Goal: Information Seeking & Learning: Learn about a topic

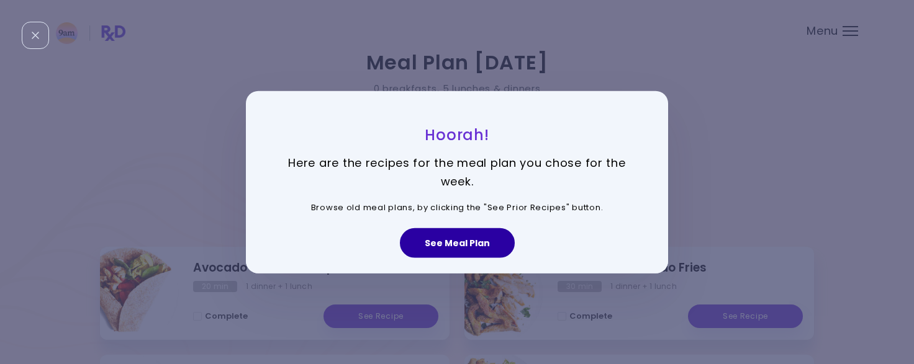
click at [449, 246] on button "See Meal Plan" at bounding box center [457, 243] width 115 height 30
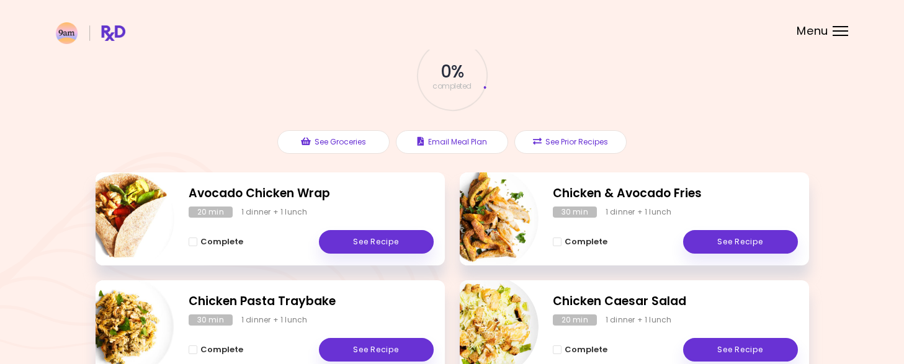
scroll to position [73, 0]
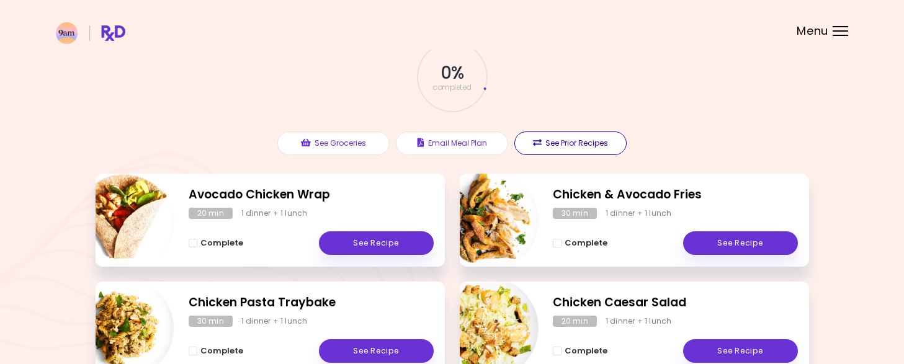
click at [558, 151] on button "See Prior Recipes" at bounding box center [571, 144] width 112 height 24
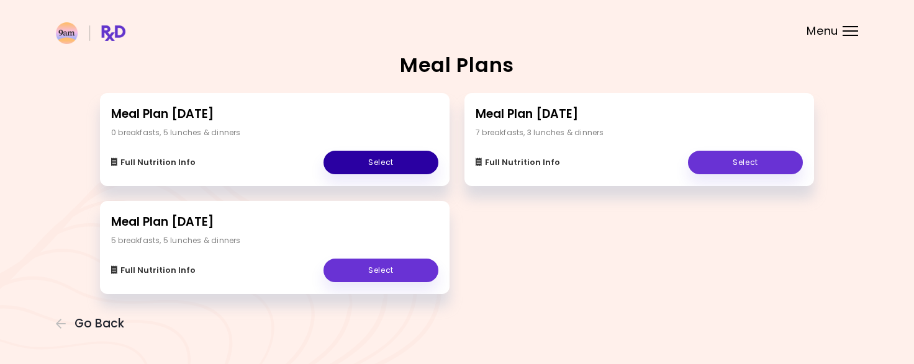
click at [374, 169] on link "Select" at bounding box center [380, 163] width 115 height 24
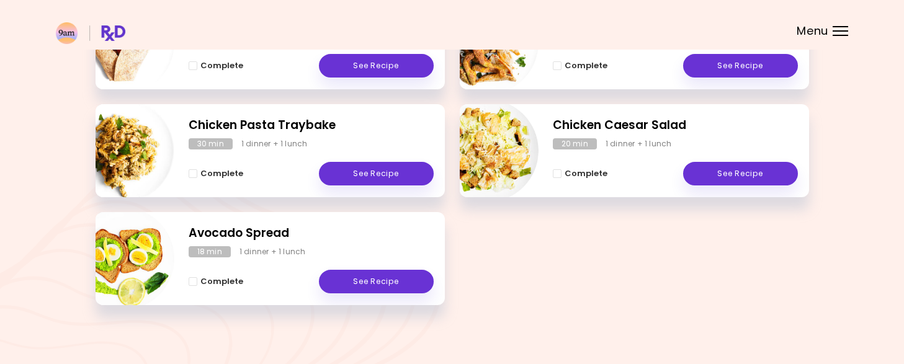
scroll to position [11, 0]
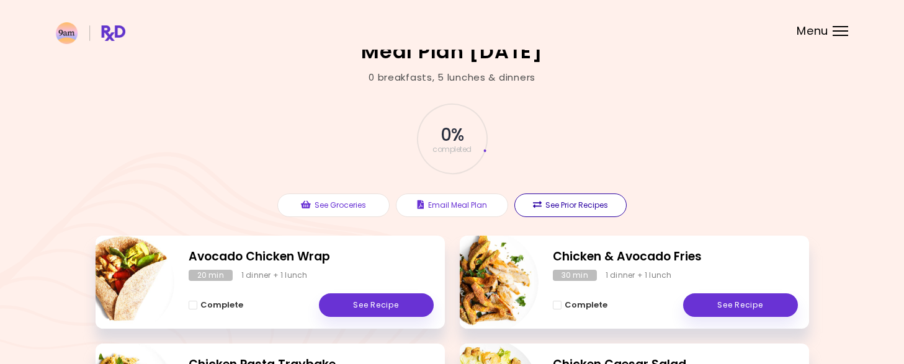
click at [591, 210] on button "See Prior Recipes" at bounding box center [571, 206] width 112 height 24
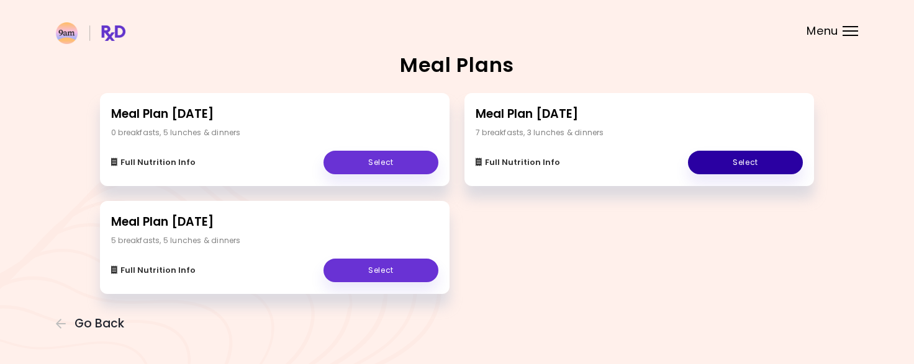
click at [738, 166] on link "Select" at bounding box center [745, 163] width 115 height 24
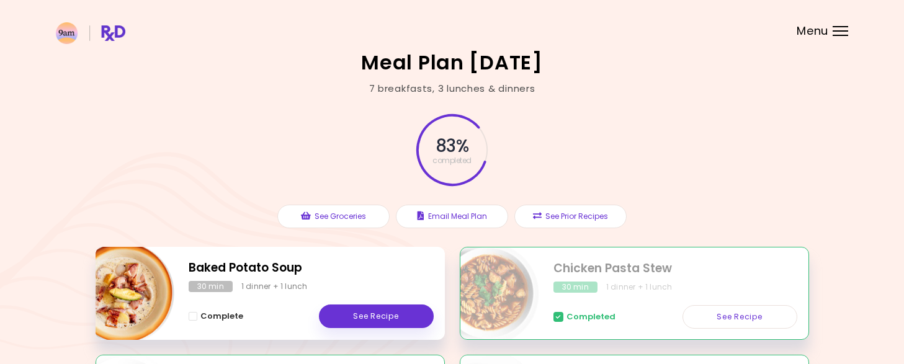
click at [389, 270] on h2 "Baked Potato Soup" at bounding box center [311, 268] width 245 height 18
click at [381, 325] on link "See Recipe" at bounding box center [376, 317] width 115 height 24
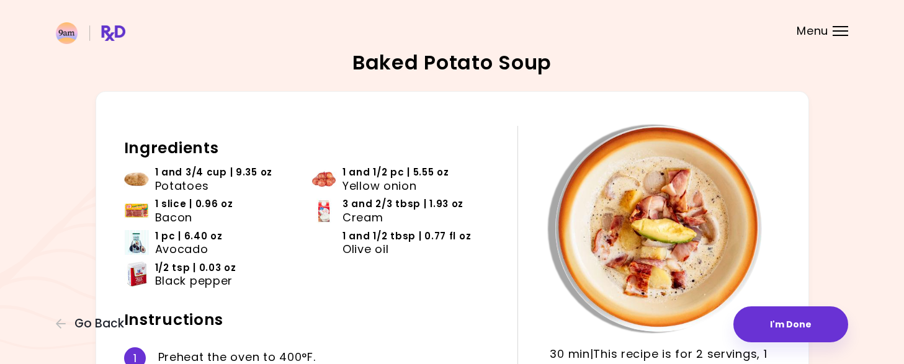
click at [833, 30] on div at bounding box center [841, 30] width 16 height 1
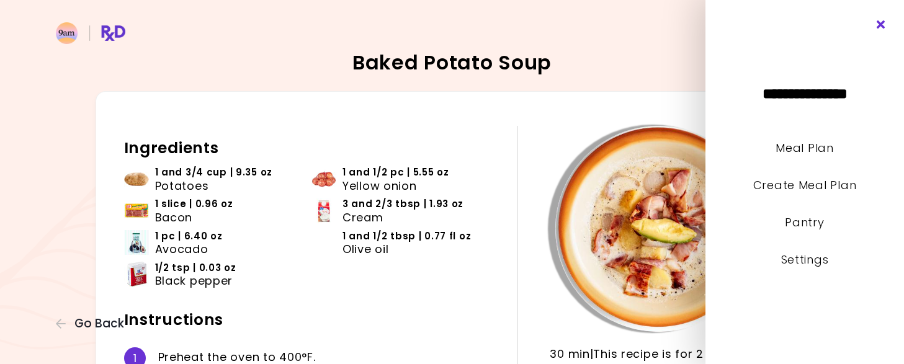
click at [880, 23] on icon "Close" at bounding box center [882, 24] width 12 height 9
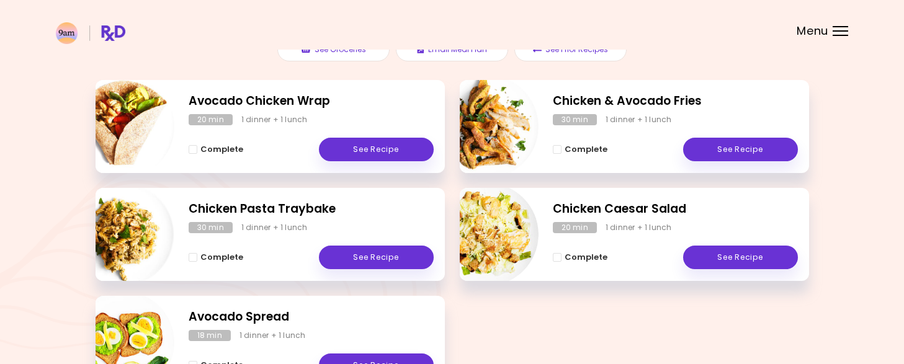
scroll to position [186, 0]
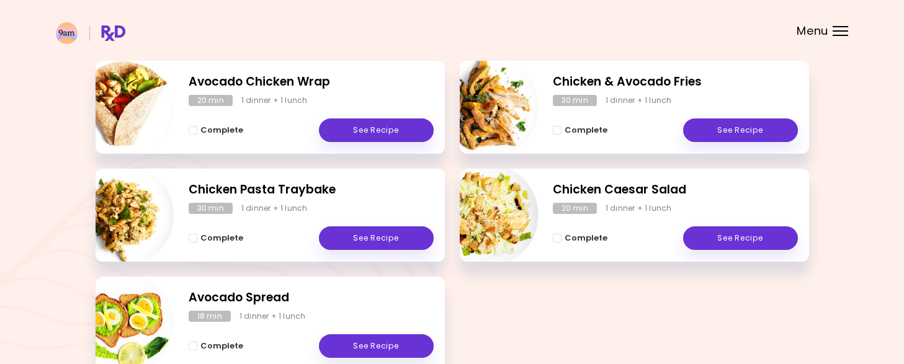
click at [298, 71] on div "Avocado Chicken Wrap 20 min 1 dinner + 1 lunch Complete See Recipe" at bounding box center [270, 107] width 349 height 93
click at [295, 82] on h2 "Avocado Chicken Wrap" at bounding box center [311, 82] width 245 height 18
click at [355, 120] on link "See Recipe" at bounding box center [376, 131] width 115 height 24
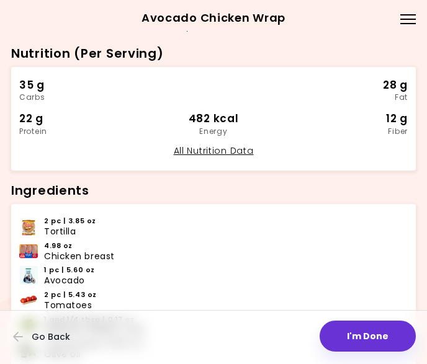
scroll to position [306, 0]
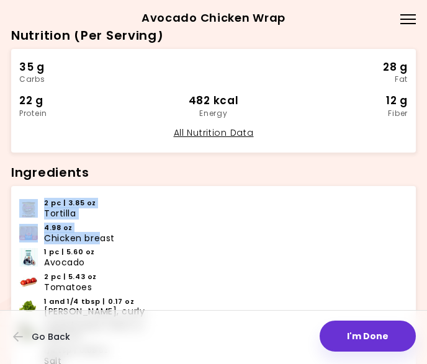
drag, startPoint x: 24, startPoint y: 197, endPoint x: 159, endPoint y: 244, distance: 142.7
click at [102, 236] on ul "2 pc | 3.85 oz Tortilla 4.98 oz Chicken breast 1 pc | 5.60 oz Avocado 2 pc | 5.…" at bounding box center [213, 294] width 389 height 197
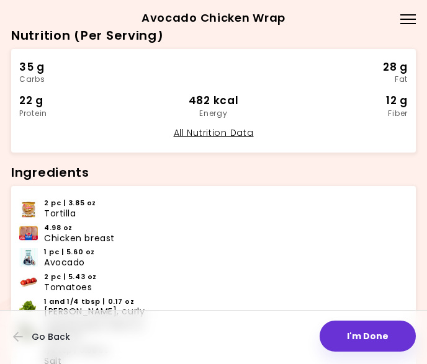
drag, startPoint x: 164, startPoint y: 245, endPoint x: 161, endPoint y: 238, distance: 7.8
click at [164, 243] on ul "2 pc | 3.85 oz Tortilla 4.98 oz Chicken breast 1 pc | 5.60 oz Avocado 2 pc | 5.…" at bounding box center [213, 294] width 389 height 197
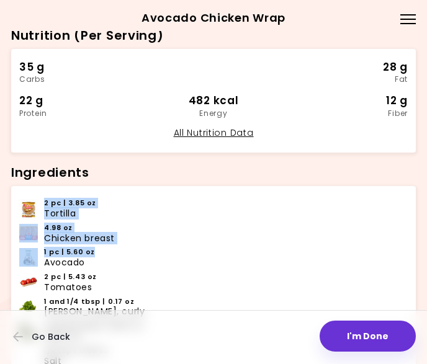
drag, startPoint x: 42, startPoint y: 200, endPoint x: 35, endPoint y: 188, distance: 13.6
click at [91, 257] on ul "2 pc | 3.85 oz Tortilla 4.98 oz Chicken breast 1 pc | 5.60 oz Avocado 2 pc | 5.…" at bounding box center [213, 294] width 389 height 197
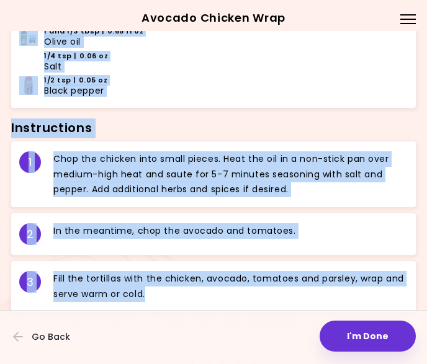
scroll to position [616, 0]
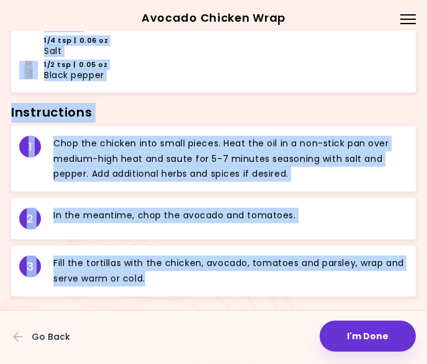
drag, startPoint x: 11, startPoint y: 169, endPoint x: 165, endPoint y: 300, distance: 201.7
copy div "Ingredients 2 pc | 3.85 oz Tortilla 4.98 oz Chicken breast 1 pc | 5.60 oz Avoca…"
click at [57, 335] on span "Go Back" at bounding box center [51, 337] width 38 height 10
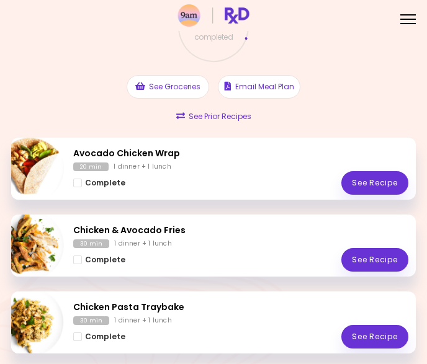
scroll to position [124, 0]
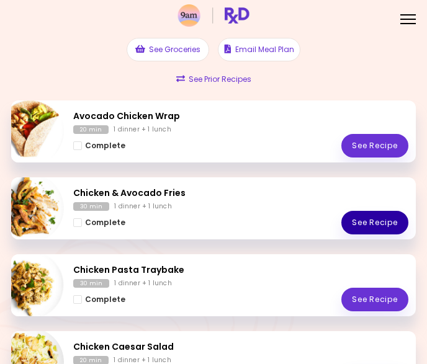
click at [374, 218] on link "See Recipe" at bounding box center [374, 223] width 67 height 24
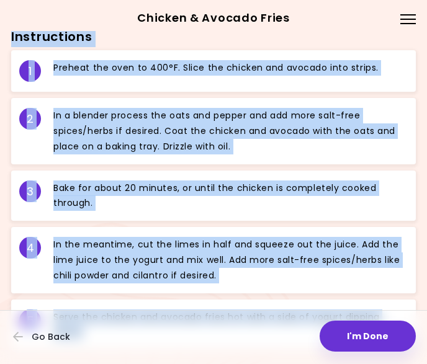
scroll to position [721, 0]
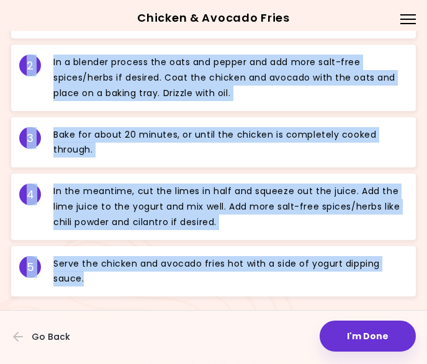
drag, startPoint x: 10, startPoint y: 44, endPoint x: 222, endPoint y: 287, distance: 322.9
copy div "Ingredients 1 pc | 7.96 oz Avocado 6.15 oz Chicken breast 1/2 cup | 1.75 oz Oat…"
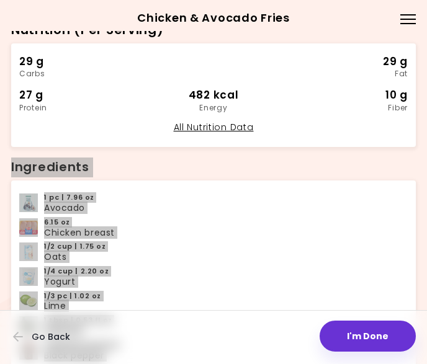
scroll to position [100, 0]
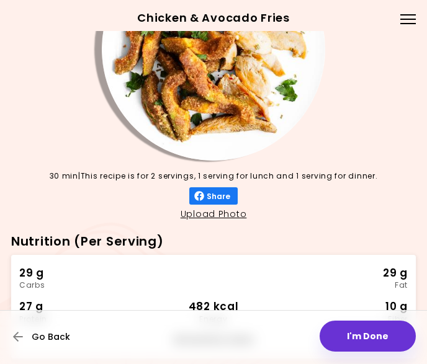
click at [45, 340] on span "Go Back" at bounding box center [51, 337] width 38 height 10
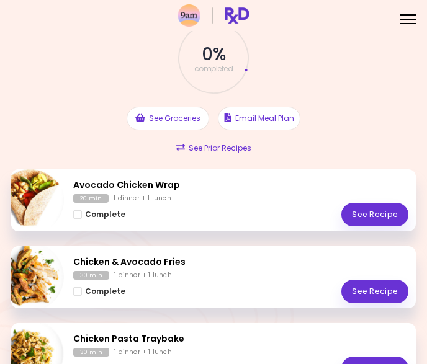
scroll to position [124, 0]
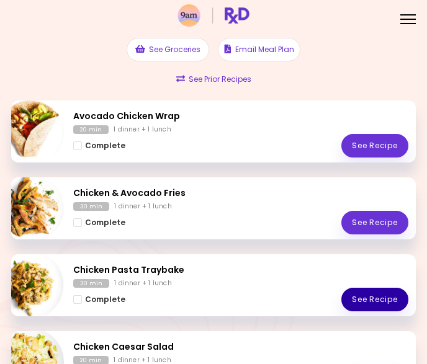
click at [371, 298] on link "See Recipe" at bounding box center [374, 300] width 67 height 24
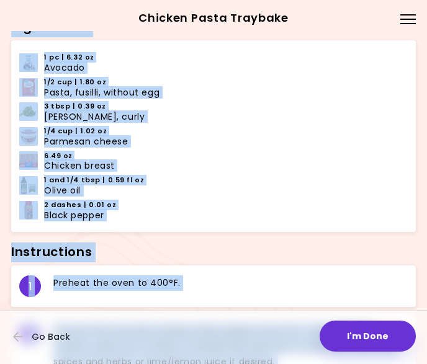
scroll to position [656, 0]
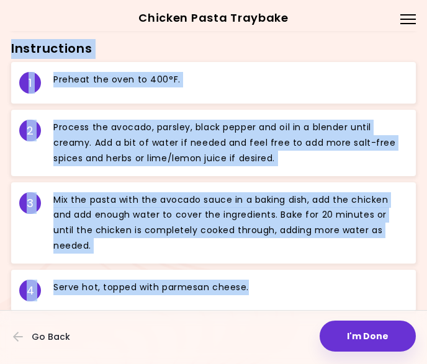
drag, startPoint x: 12, startPoint y: 106, endPoint x: 248, endPoint y: 341, distance: 333.2
copy div "Ingredients 1 pc | 6.32 oz Avocado 1/2 cup | 1.80 oz Pasta, fusilli, without eg…"
click at [47, 340] on span "Go Back" at bounding box center [51, 337] width 38 height 10
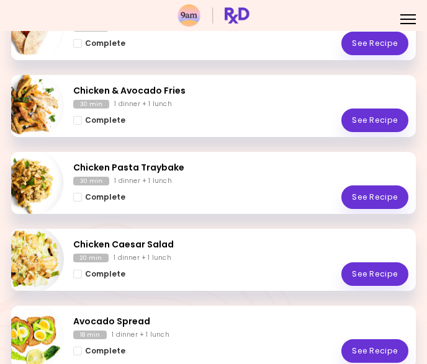
scroll to position [248, 0]
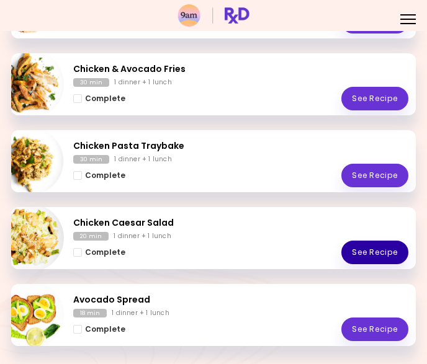
click at [392, 259] on link "See Recipe" at bounding box center [374, 253] width 67 height 24
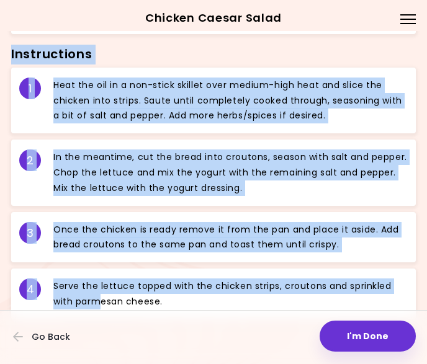
scroll to position [698, 0]
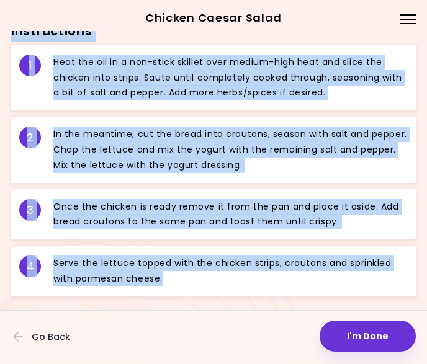
drag, startPoint x: 12, startPoint y: 231, endPoint x: 177, endPoint y: 322, distance: 188.7
copy div "Ingredients 6 and 1/2 cup | 8.22 oz Lettuce, head 8.22 oz Chicken breast 2 and …"
click at [52, 337] on span "Go Back" at bounding box center [51, 337] width 38 height 10
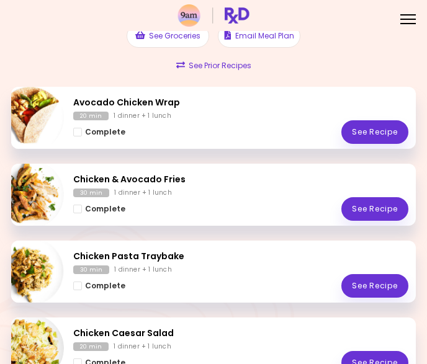
scroll to position [282, 0]
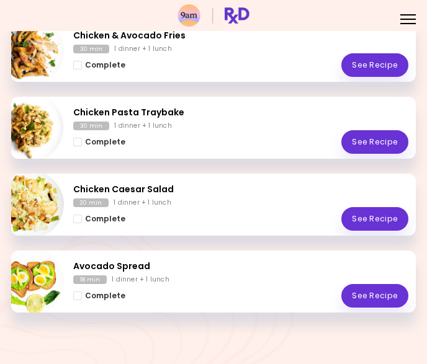
click at [201, 284] on div "Complete See Recipe" at bounding box center [240, 296] width 335 height 24
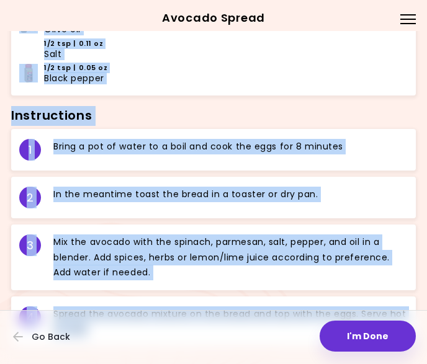
scroll to position [664, 0]
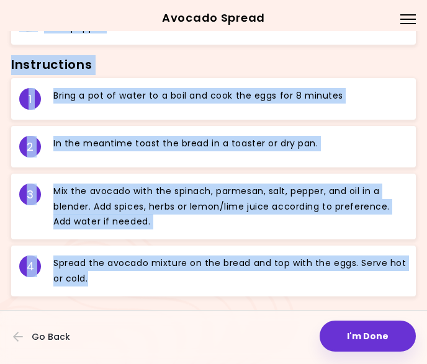
drag, startPoint x: 11, startPoint y: 106, endPoint x: 191, endPoint y: 290, distance: 257.7
click at [191, 290] on div "Ingredients 1 pc | 6.33 oz Avocado 1 cup | 0.97 oz Baby spinach 4 slices | 3.71…" at bounding box center [213, 49] width 405 height 502
click at [52, 339] on span "Go Back" at bounding box center [51, 337] width 38 height 10
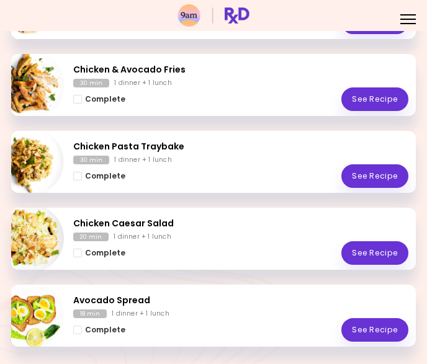
scroll to position [248, 0]
